Goal: Task Accomplishment & Management: Complete application form

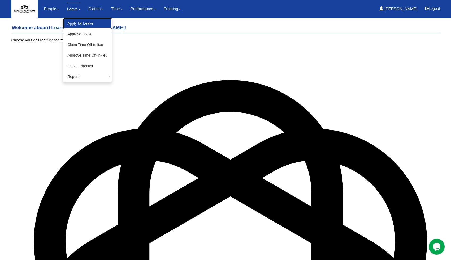
click at [84, 24] on link "Apply for Leave" at bounding box center [87, 23] width 49 height 11
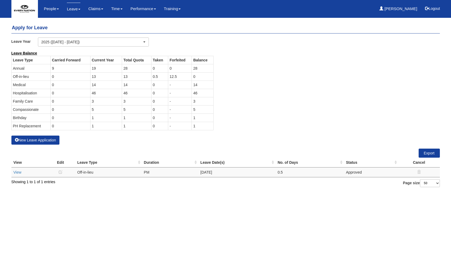
select select "50"
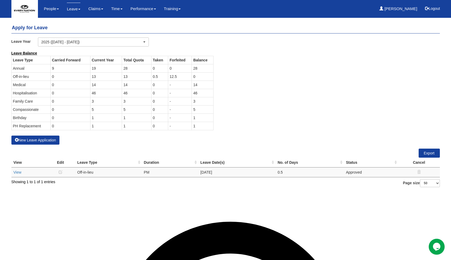
click at [353, 84] on div "Leave Balance Leave Type Carried Forward Current Year Total Quota Taken Forfeit…" at bounding box center [221, 92] width 429 height 85
click at [14, 172] on link "View" at bounding box center [18, 172] width 8 height 4
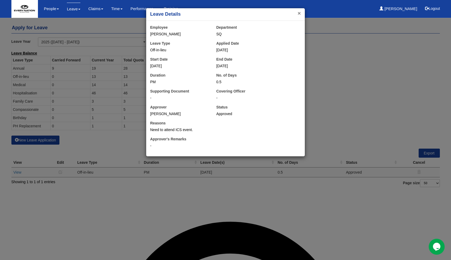
click at [300, 15] on button "×" at bounding box center [299, 13] width 3 height 6
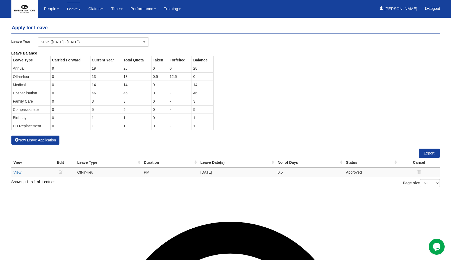
click at [370, 91] on div "Leave Balance Leave Type Carried Forward Current Year Total Quota Taken Forfeit…" at bounding box center [221, 92] width 429 height 85
click at [315, 66] on div "Leave Balance Leave Type Carried Forward Current Year Total Quota Taken Forfeit…" at bounding box center [221, 92] width 429 height 85
